Goal: Navigation & Orientation: Find specific page/section

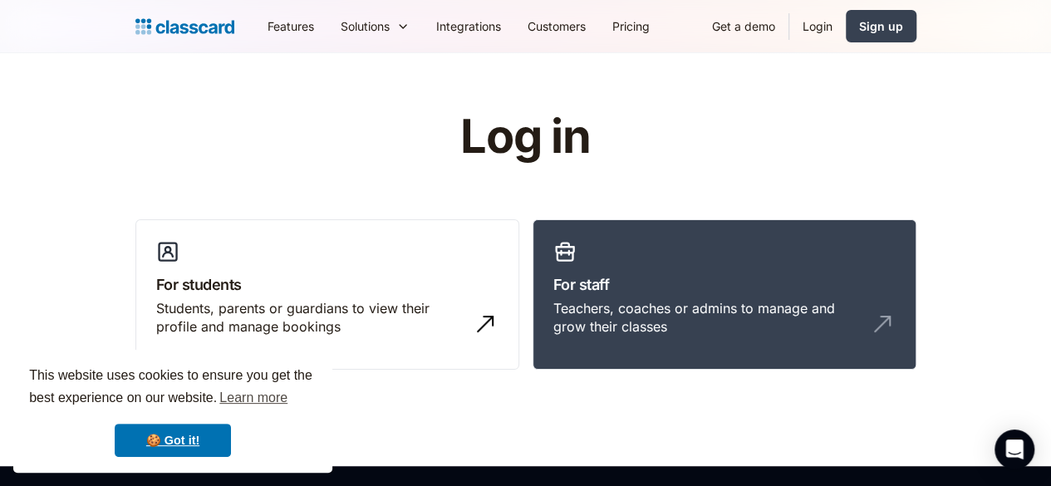
click at [846, 24] on link "Login" at bounding box center [817, 25] width 56 height 37
click at [846, 25] on link "Login" at bounding box center [817, 25] width 56 height 37
click at [846, 24] on link "Login" at bounding box center [817, 25] width 56 height 37
click at [389, 273] on h3 "For students" at bounding box center [327, 284] width 342 height 22
